Goal: Task Accomplishment & Management: Complete application form

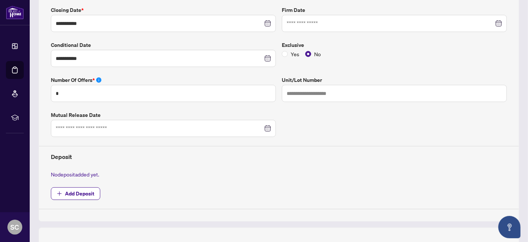
scroll to position [165, 0]
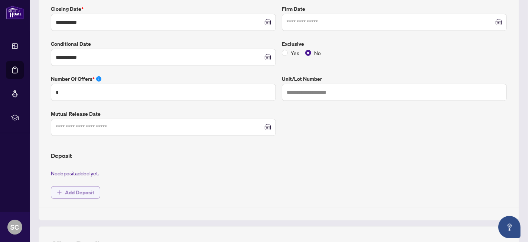
click at [90, 189] on span "Add Deposit" at bounding box center [79, 192] width 29 height 12
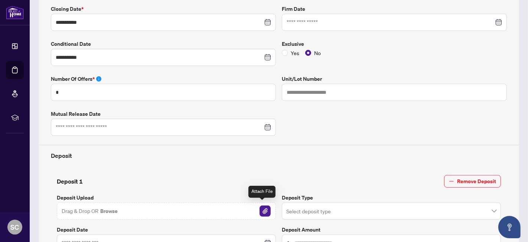
click at [261, 208] on img "button" at bounding box center [265, 210] width 11 height 11
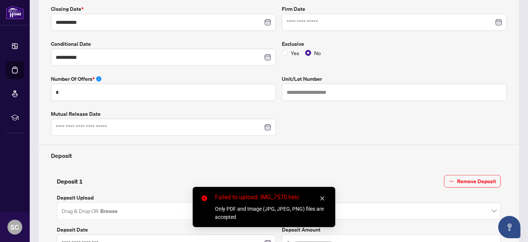
click at [323, 198] on icon "close" at bounding box center [323, 198] width 4 height 4
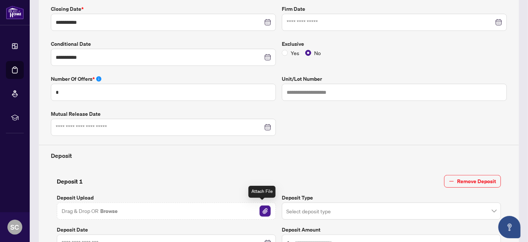
click at [260, 205] on img "button" at bounding box center [265, 210] width 11 height 11
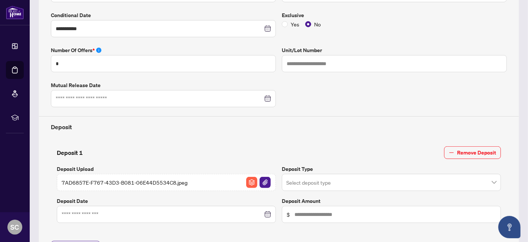
scroll to position [206, 0]
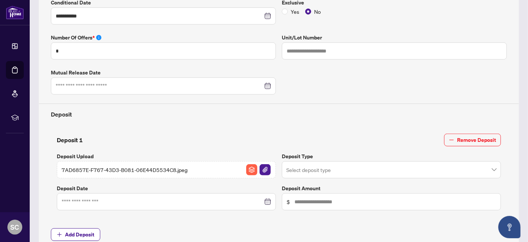
click at [266, 201] on div at bounding box center [167, 201] width 210 height 8
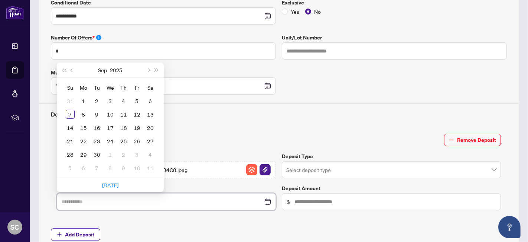
type input "**********"
click at [138, 98] on div "5" at bounding box center [137, 100] width 9 height 9
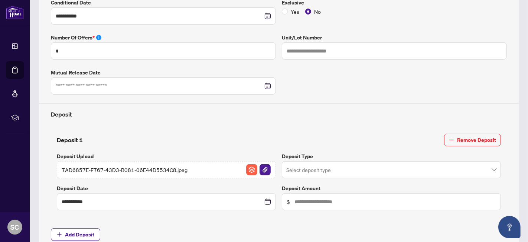
click at [373, 171] on input "search" at bounding box center [388, 170] width 204 height 16
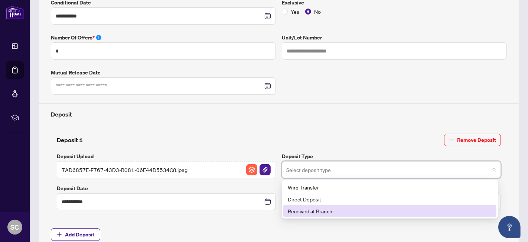
click at [366, 207] on div "Received at Branch" at bounding box center [390, 211] width 204 height 8
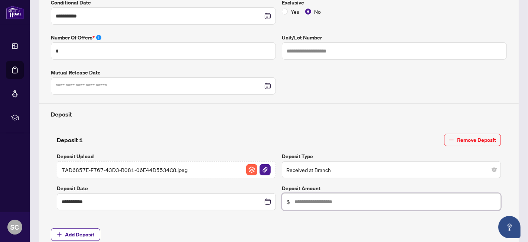
click at [364, 200] on input "text" at bounding box center [396, 201] width 202 height 8
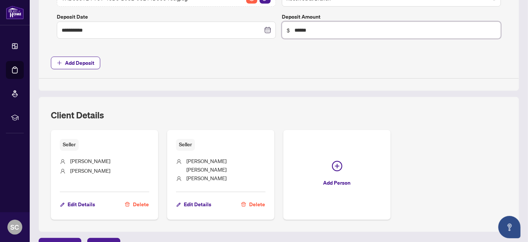
scroll to position [383, 0]
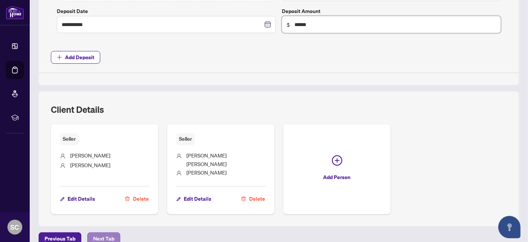
type input "******"
click at [113, 232] on span "Next Tab" at bounding box center [103, 238] width 21 height 12
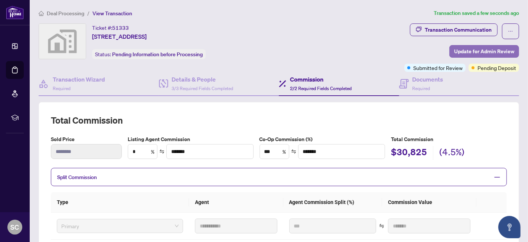
click at [467, 48] on span "Update for Admin Review" at bounding box center [484, 51] width 60 height 12
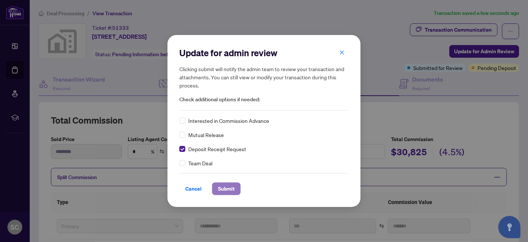
click at [223, 189] on span "Submit" at bounding box center [226, 188] width 17 height 12
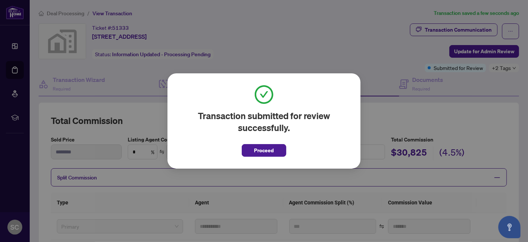
click at [412, 118] on div "Transaction submitted for review successfully. Proceed Cancel OK" at bounding box center [264, 121] width 528 height 242
click at [260, 152] on span "Proceed" at bounding box center [265, 150] width 20 height 12
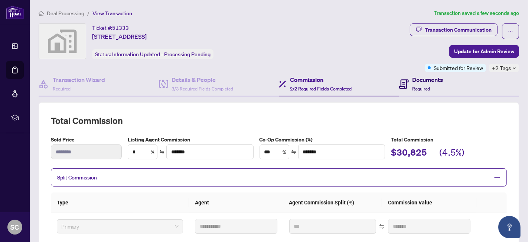
click at [413, 86] on span "Required" at bounding box center [422, 89] width 18 height 6
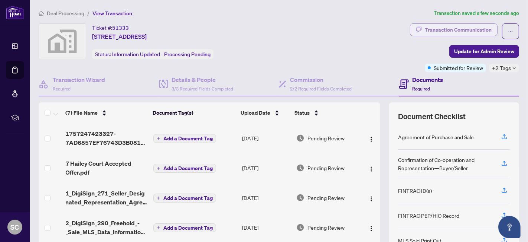
click at [453, 29] on div "Transaction Communication" at bounding box center [458, 30] width 67 height 12
type textarea "**********"
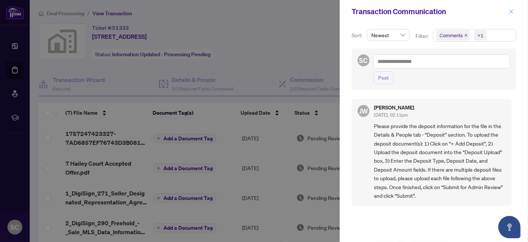
click at [509, 10] on icon "close" at bounding box center [511, 11] width 5 height 5
